Goal: Communication & Community: Answer question/provide support

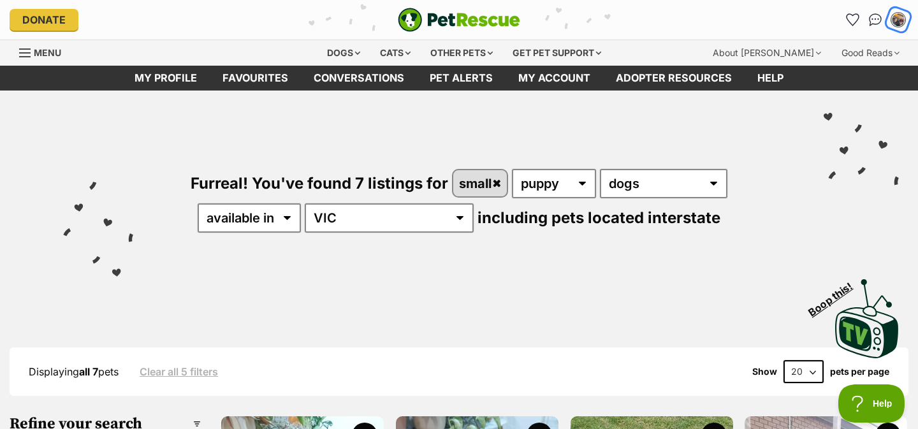
click at [887, 23] on button "My account" at bounding box center [898, 19] width 26 height 26
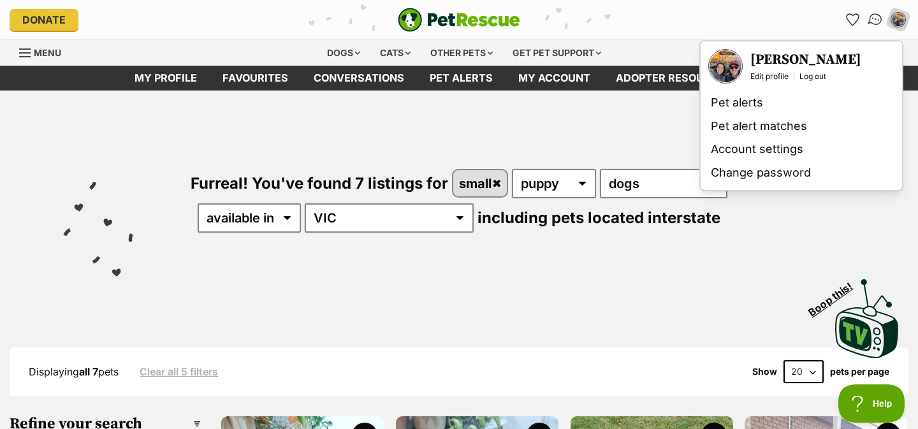
click at [872, 24] on img "Conversations" at bounding box center [875, 19] width 17 height 17
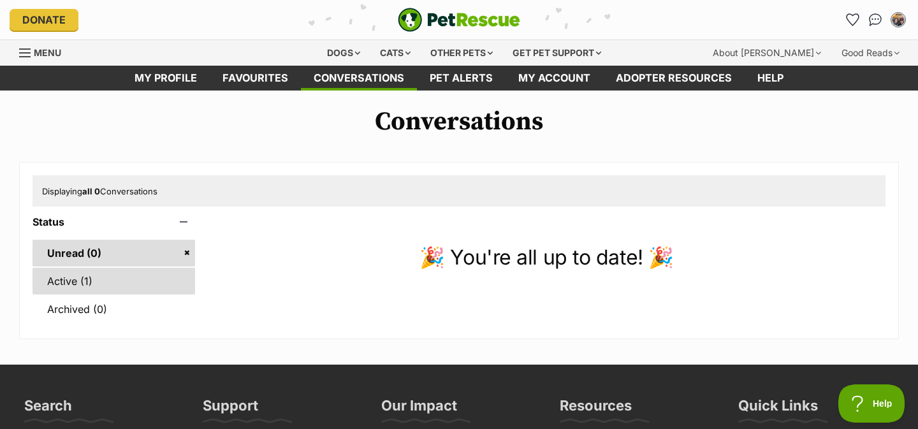
click at [82, 271] on link "Active (1)" at bounding box center [114, 281] width 163 height 27
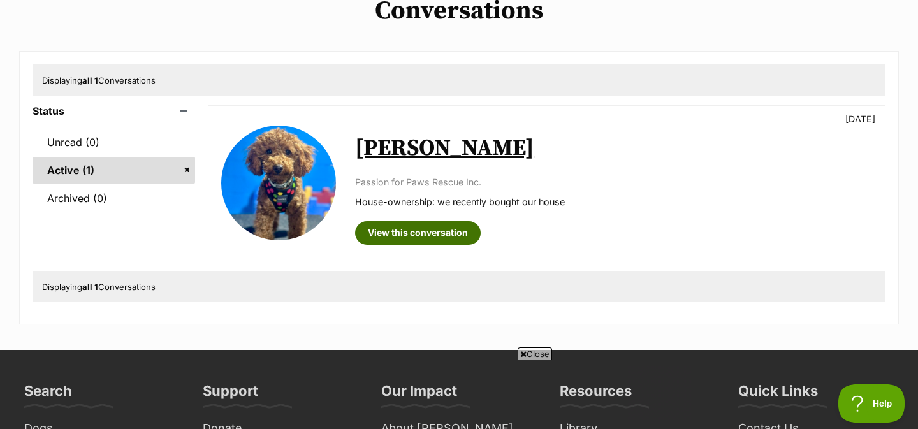
click at [417, 233] on link "View this conversation" at bounding box center [418, 232] width 126 height 23
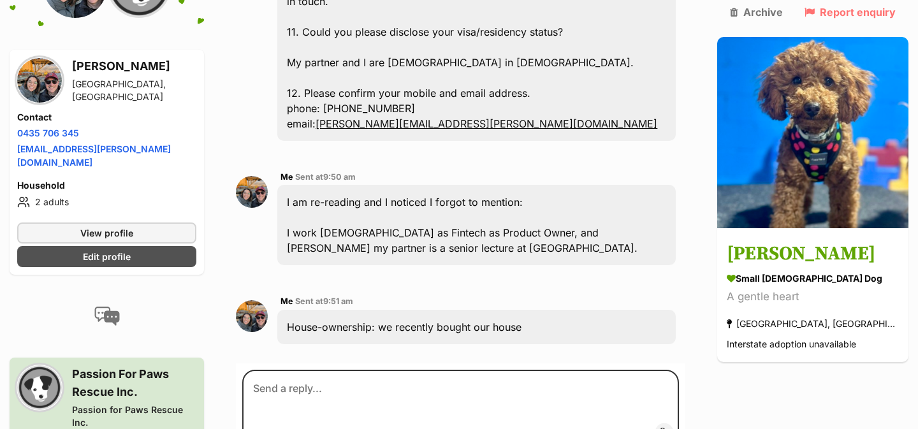
scroll to position [1673, 0]
